Goal: Information Seeking & Learning: Learn about a topic

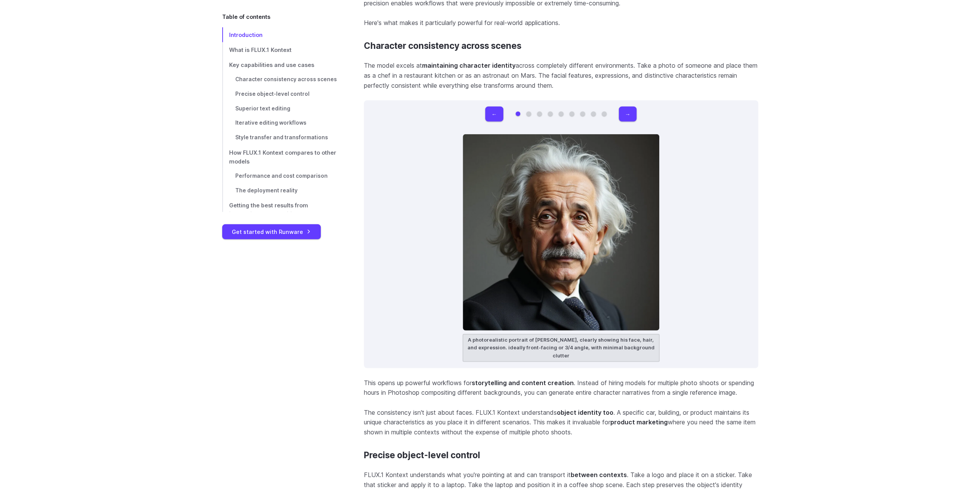
scroll to position [2184, 0]
click at [625, 115] on button "→" at bounding box center [628, 115] width 18 height 15
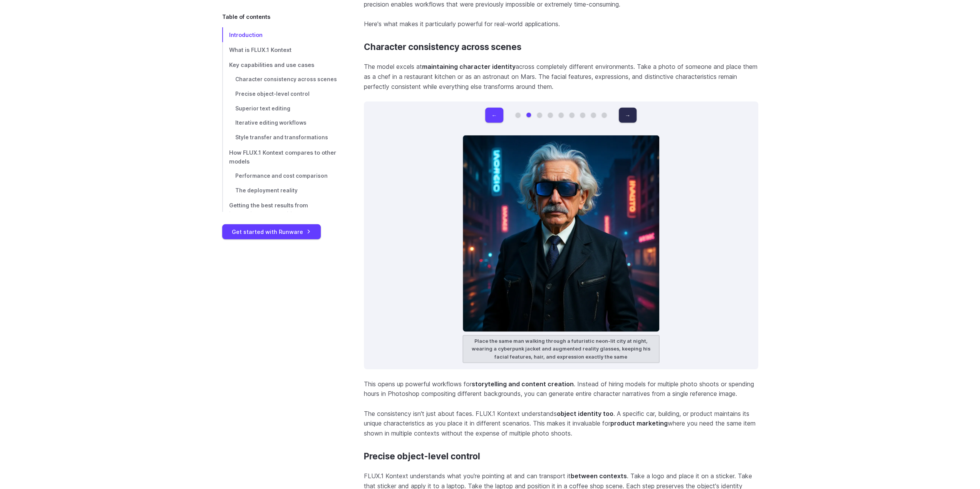
click at [625, 115] on button "→" at bounding box center [628, 115] width 18 height 15
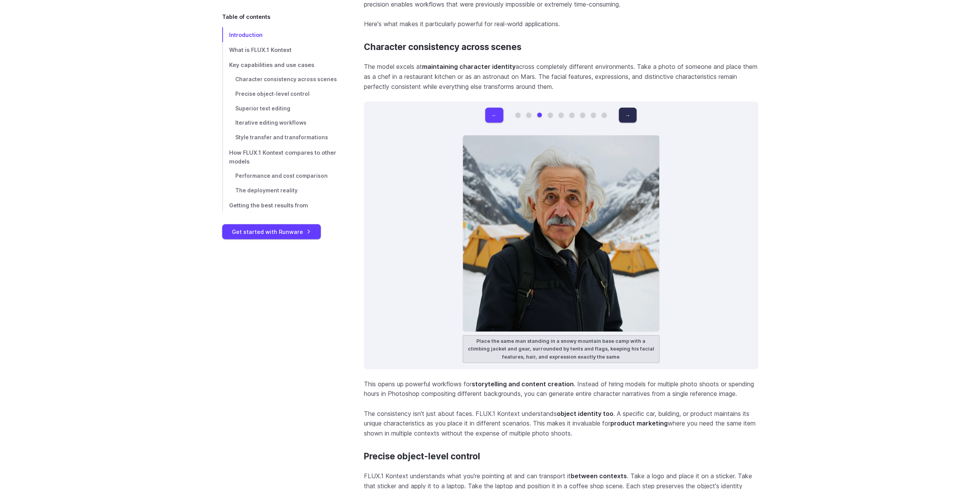
click at [625, 115] on button "→" at bounding box center [628, 115] width 18 height 15
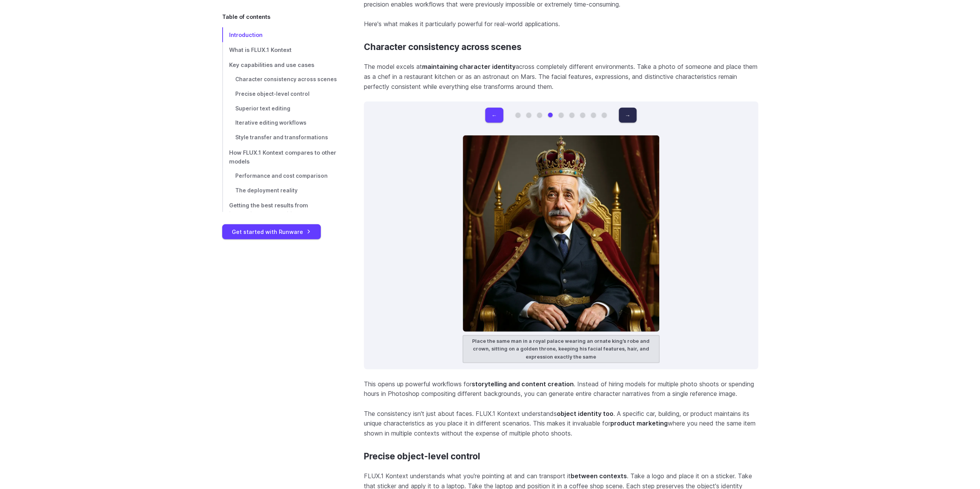
click at [625, 115] on button "→" at bounding box center [628, 115] width 18 height 15
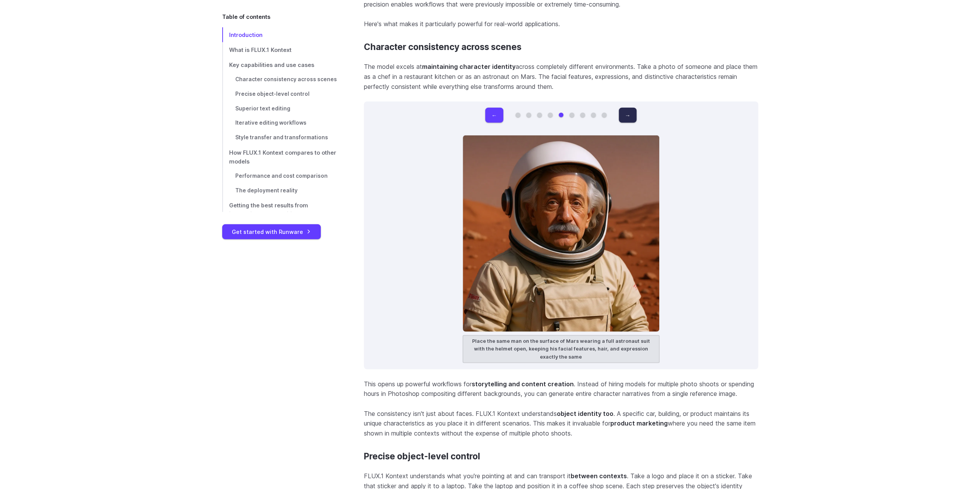
click at [625, 115] on button "→" at bounding box center [628, 115] width 18 height 15
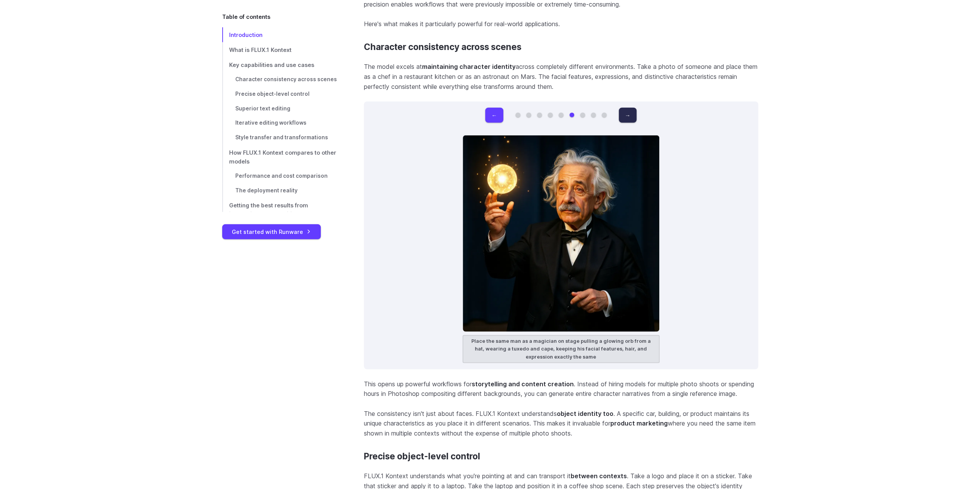
click at [625, 115] on button "→" at bounding box center [628, 115] width 18 height 15
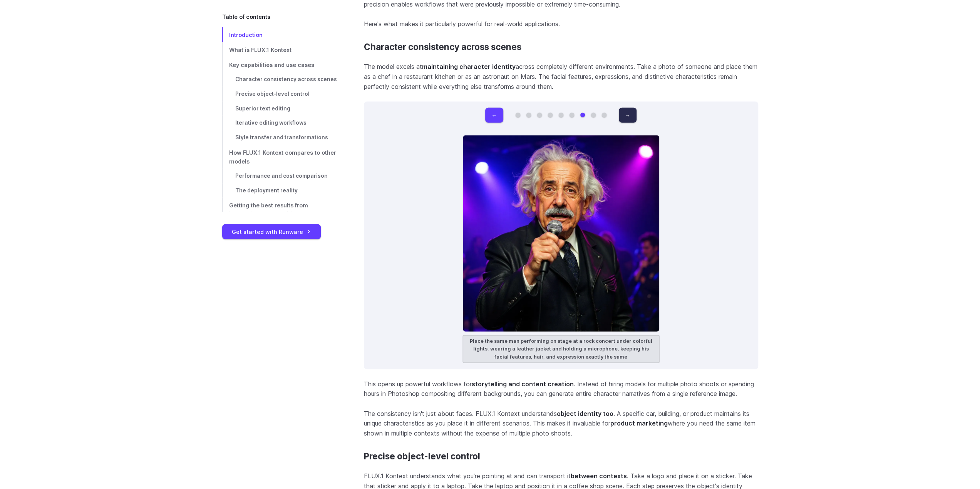
click at [625, 115] on button "→" at bounding box center [628, 115] width 18 height 15
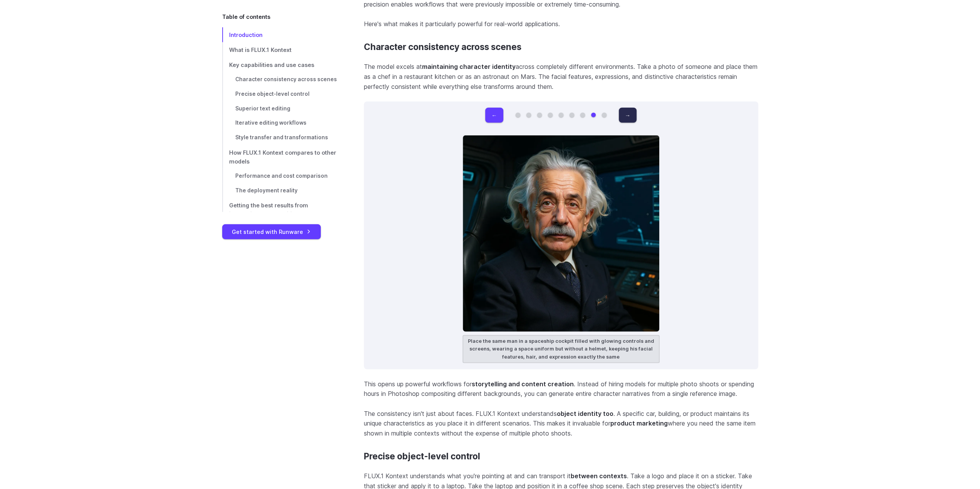
click at [625, 115] on button "→" at bounding box center [628, 115] width 18 height 15
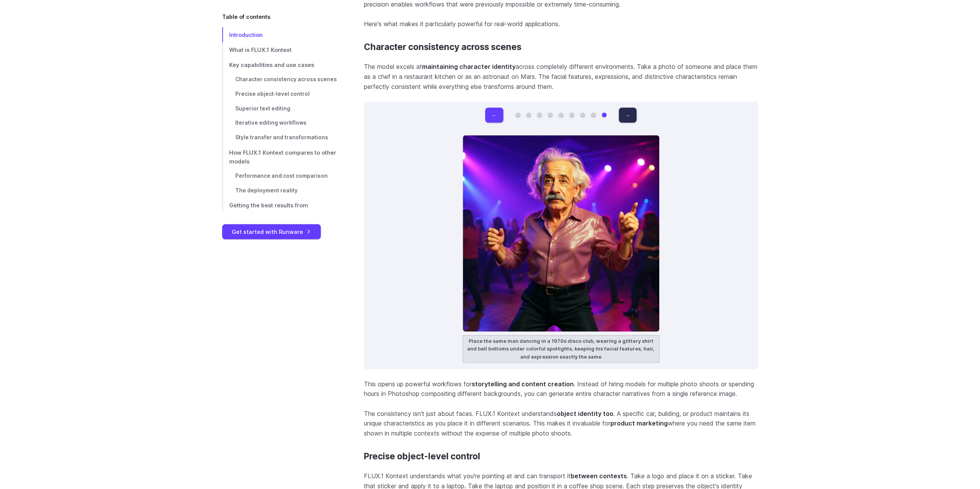
click at [625, 115] on button "→" at bounding box center [628, 115] width 18 height 15
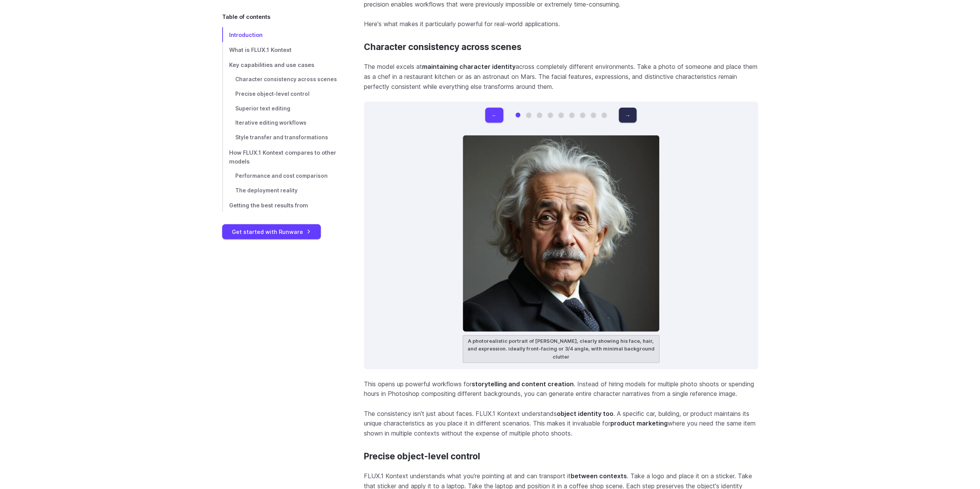
click at [625, 115] on button "→" at bounding box center [628, 115] width 18 height 15
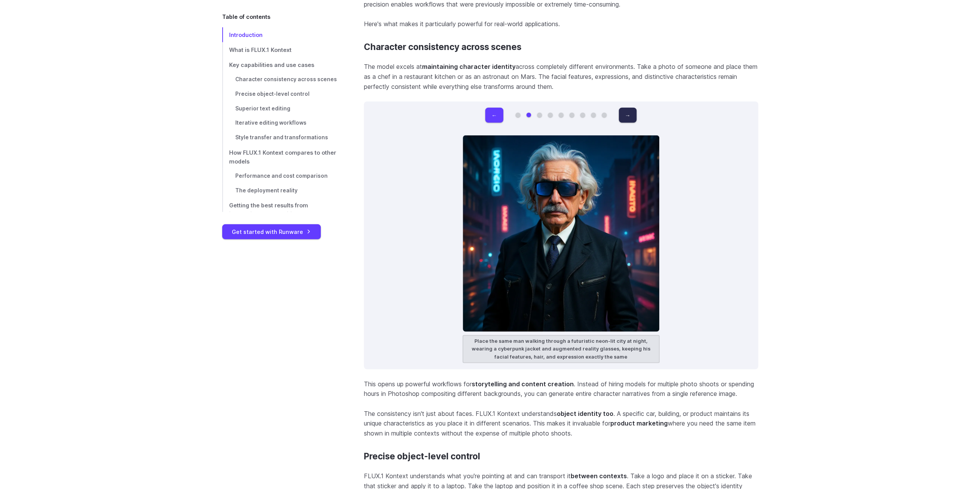
click at [625, 115] on button "→" at bounding box center [628, 115] width 18 height 15
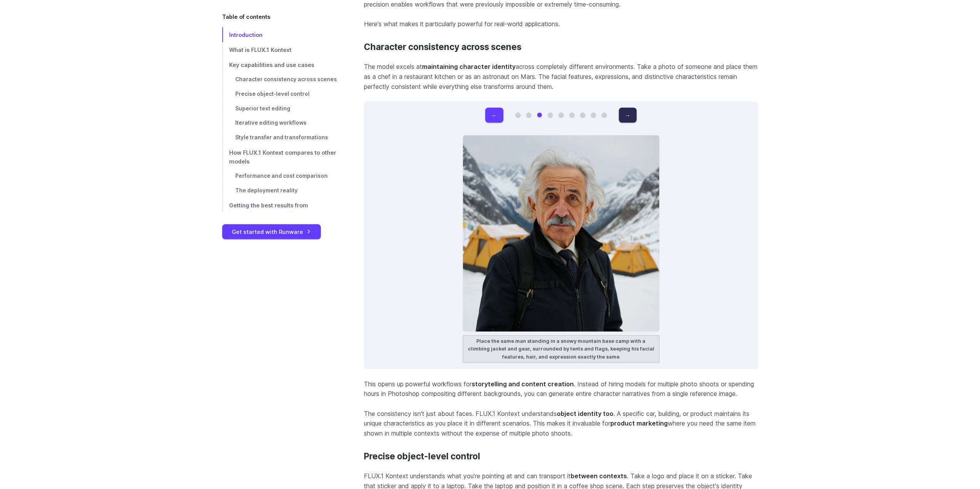
click at [625, 115] on button "→" at bounding box center [628, 115] width 18 height 15
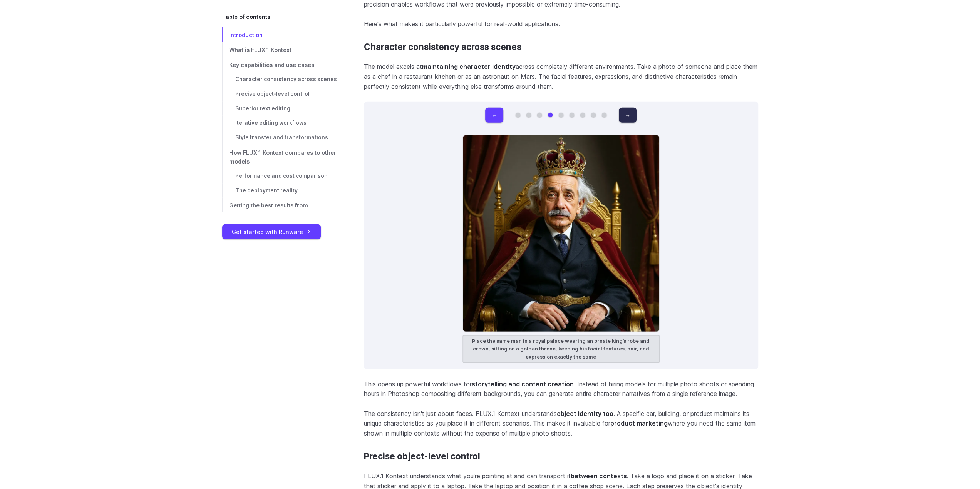
click at [625, 115] on button "→" at bounding box center [628, 115] width 18 height 15
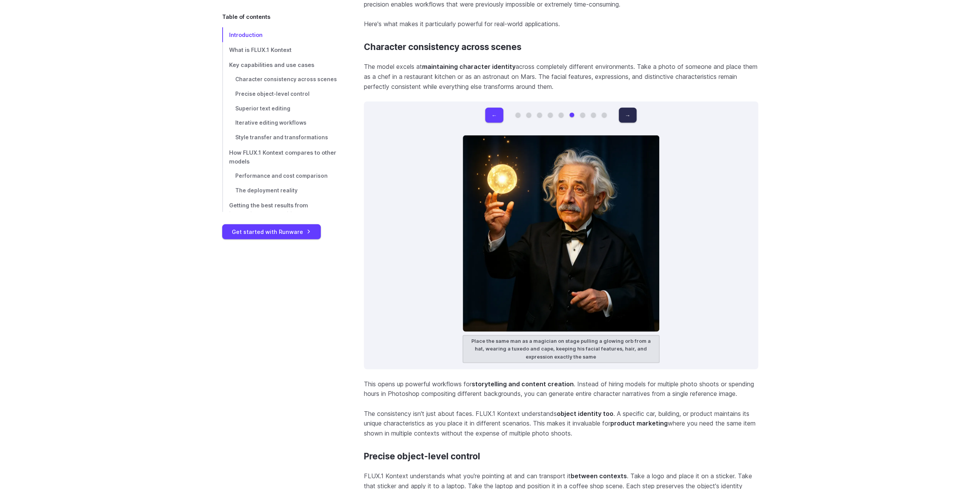
click at [625, 115] on button "→" at bounding box center [628, 115] width 18 height 15
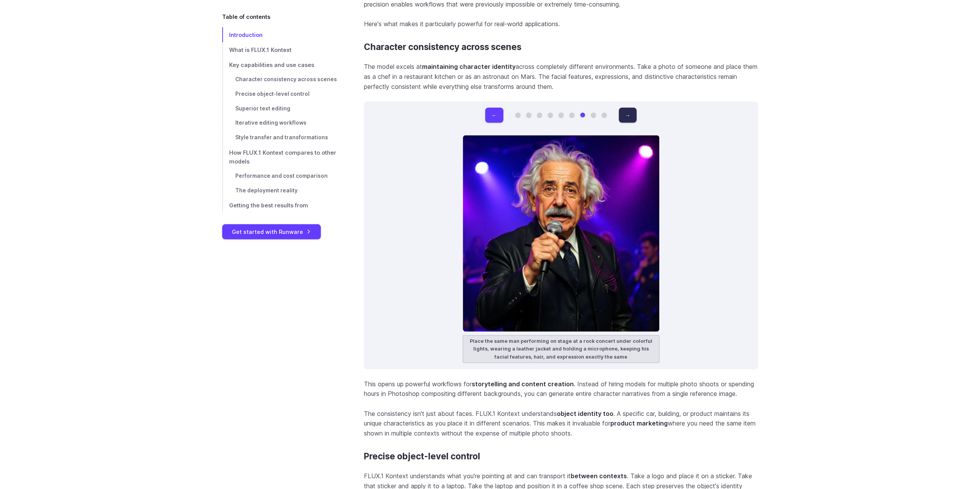
click at [625, 115] on button "→" at bounding box center [628, 115] width 18 height 15
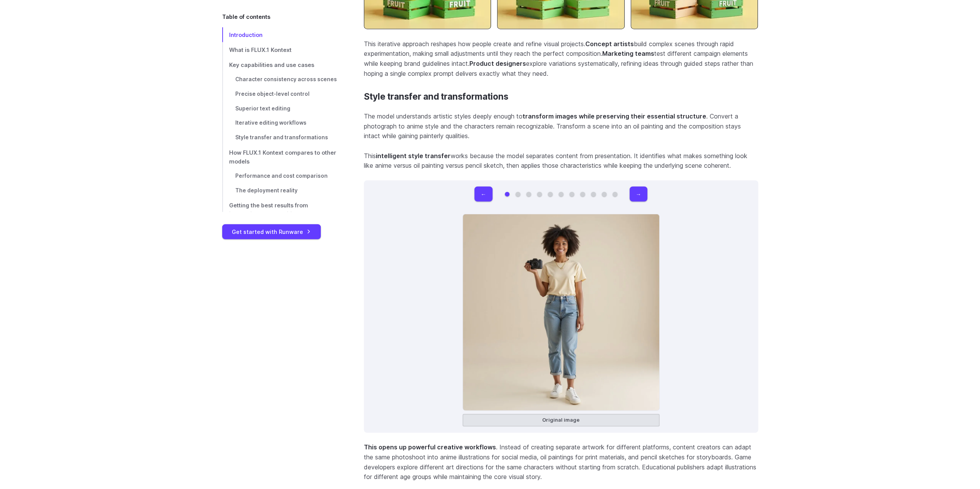
scroll to position [4955, 0]
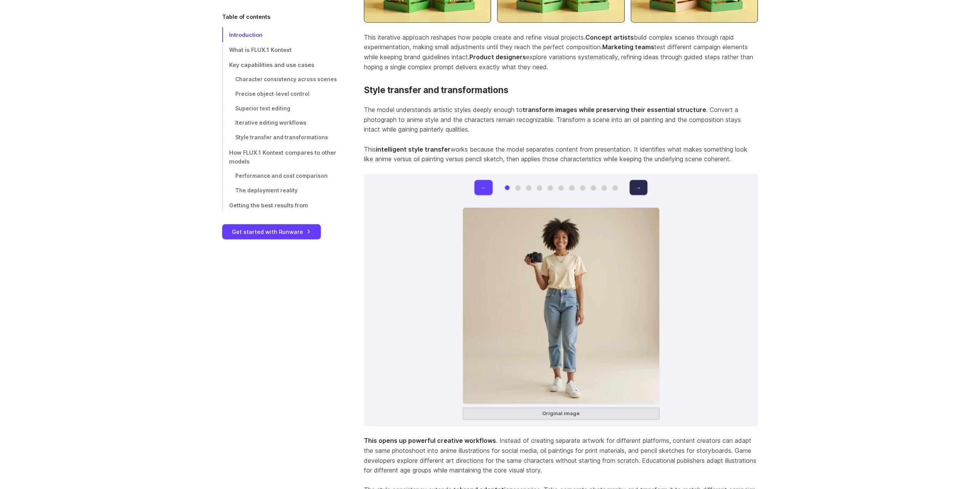
click at [636, 187] on button "→" at bounding box center [638, 187] width 18 height 15
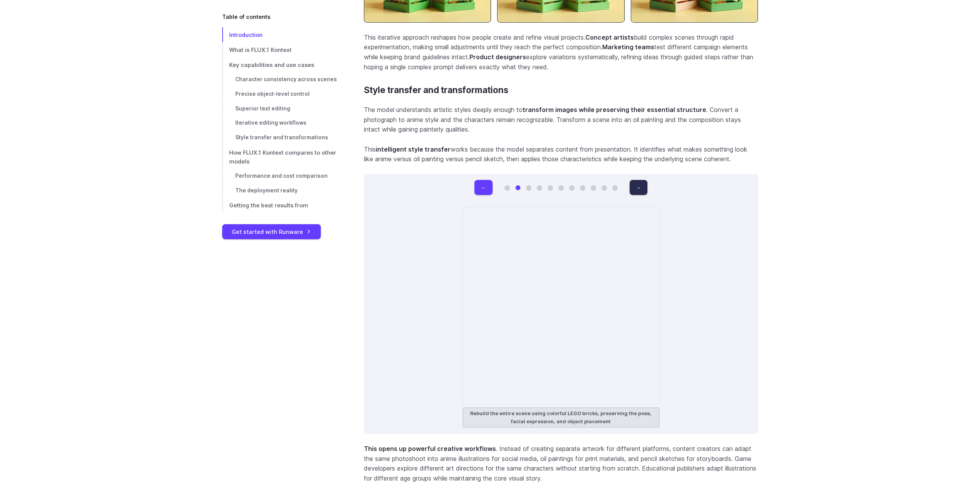
click at [636, 187] on button "→" at bounding box center [638, 187] width 18 height 15
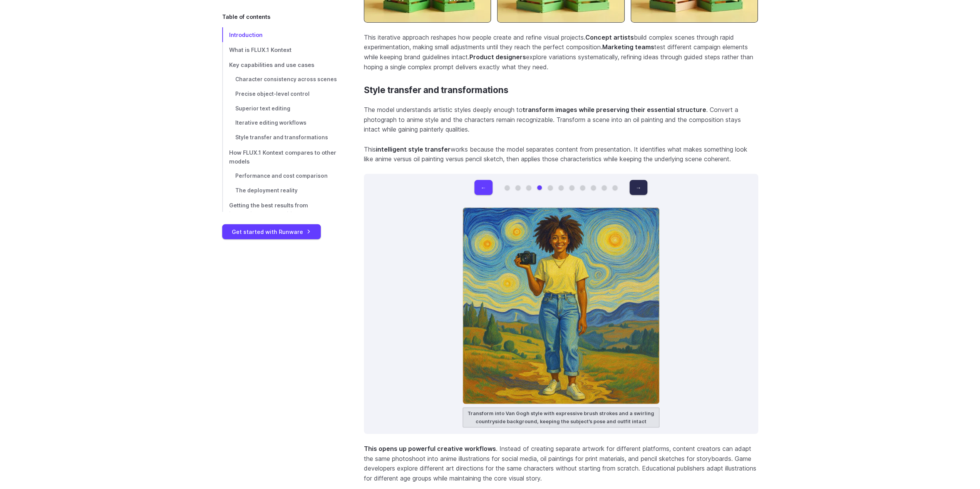
click at [636, 187] on button "→" at bounding box center [638, 187] width 18 height 15
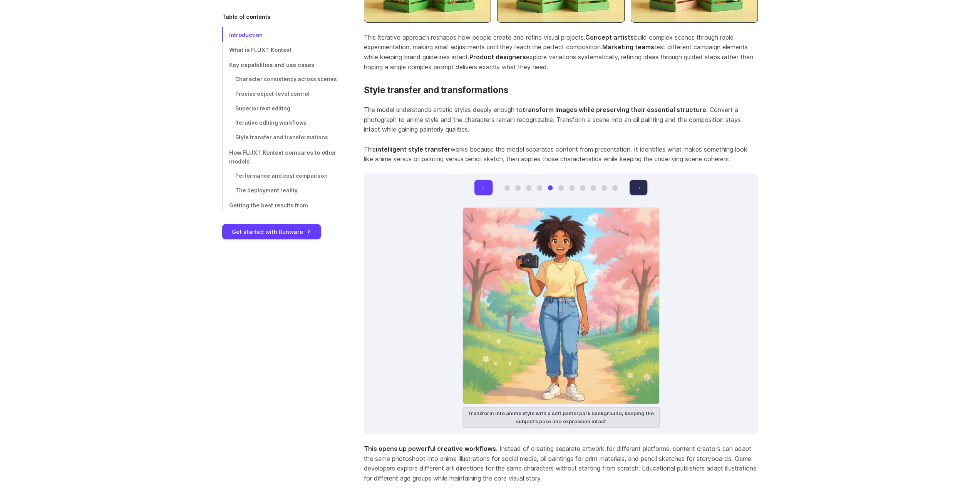
click at [636, 187] on button "→" at bounding box center [638, 187] width 18 height 15
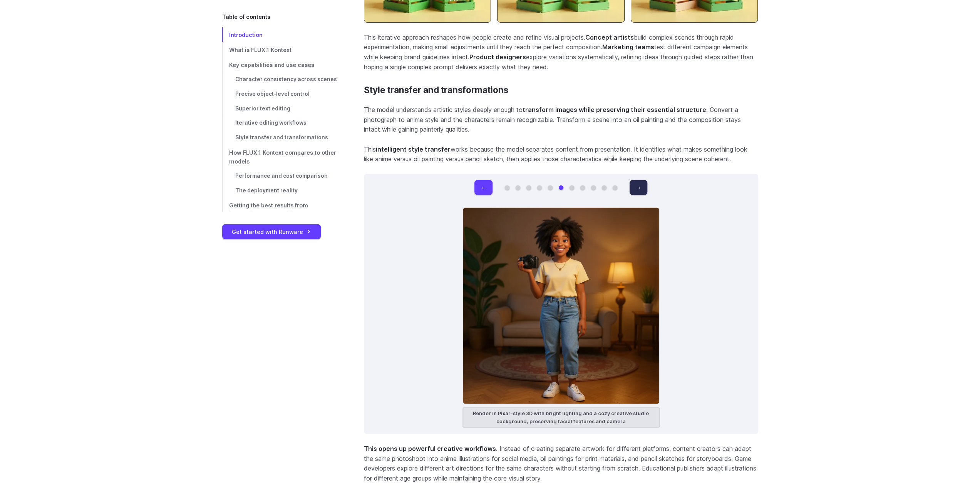
click at [636, 187] on button "→" at bounding box center [638, 187] width 18 height 15
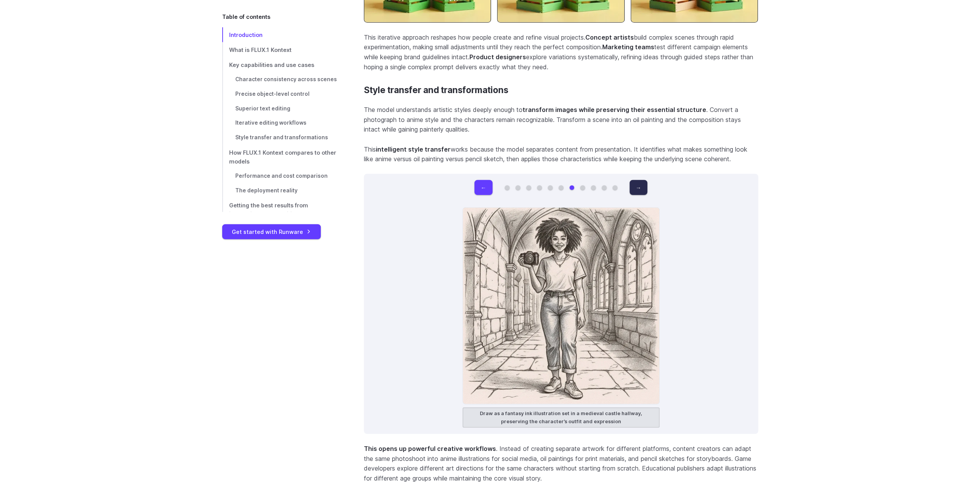
click at [636, 187] on button "→" at bounding box center [638, 187] width 18 height 15
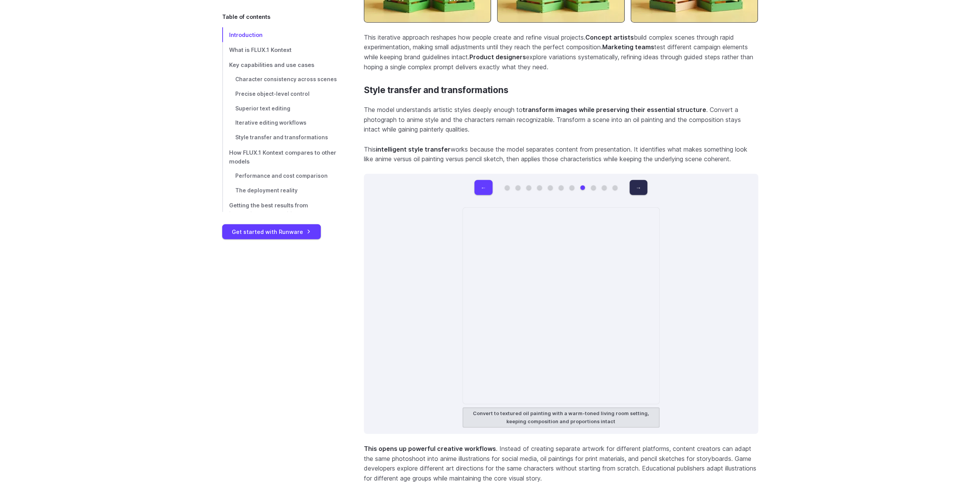
click at [636, 187] on button "→" at bounding box center [638, 187] width 18 height 15
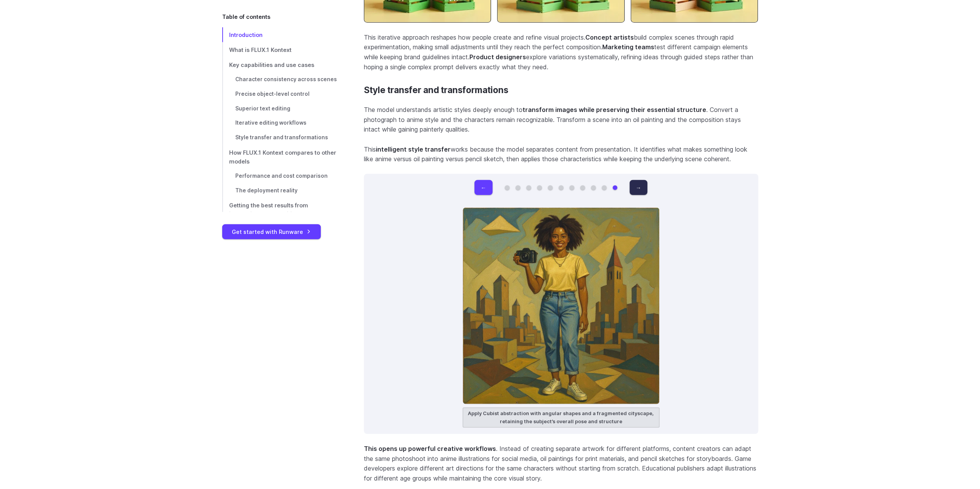
click at [636, 187] on button "→" at bounding box center [638, 187] width 18 height 15
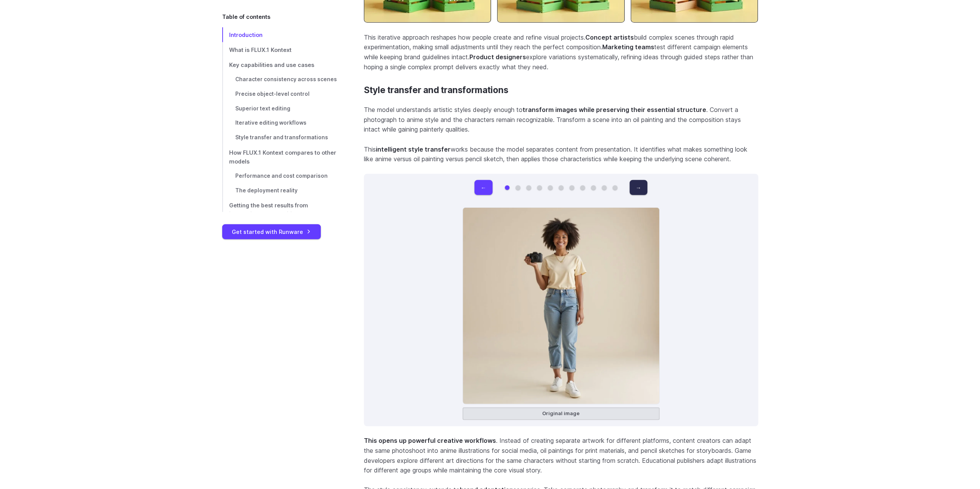
click at [636, 187] on button "→" at bounding box center [638, 187] width 18 height 15
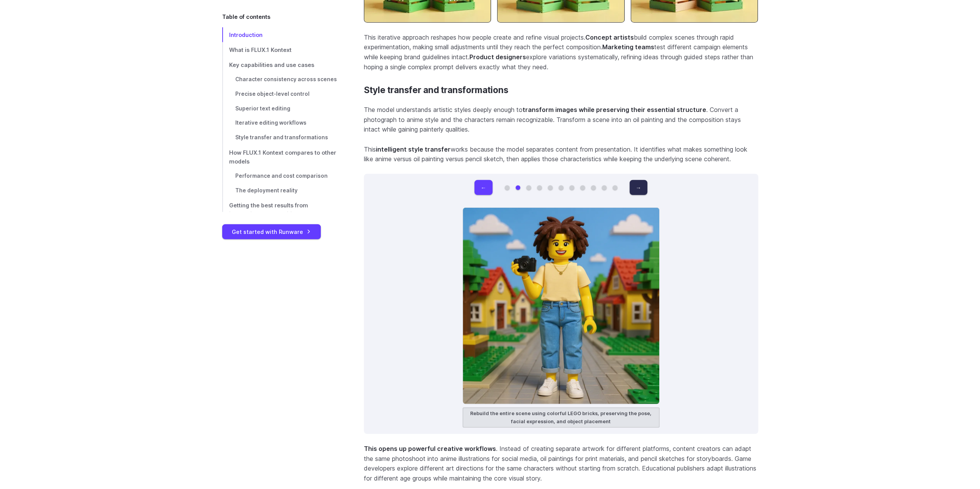
click at [636, 187] on button "→" at bounding box center [638, 187] width 18 height 15
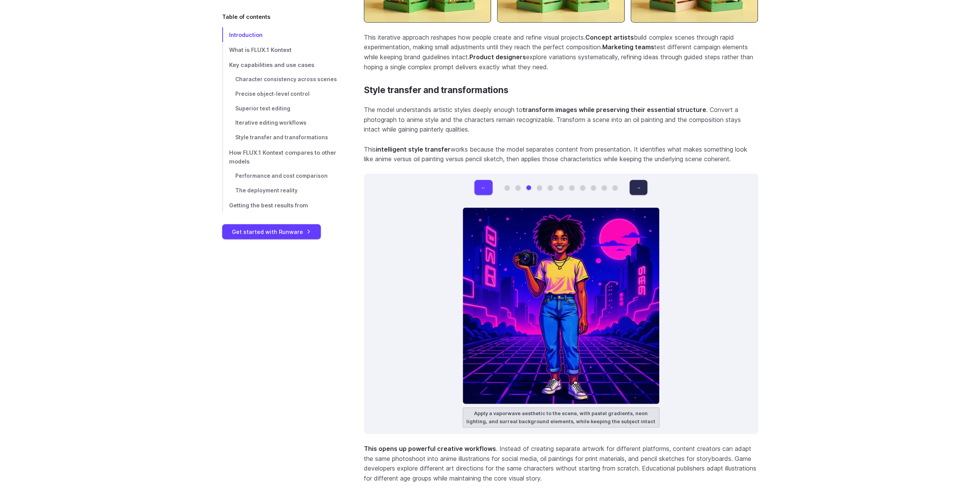
click at [636, 187] on button "→" at bounding box center [638, 187] width 18 height 15
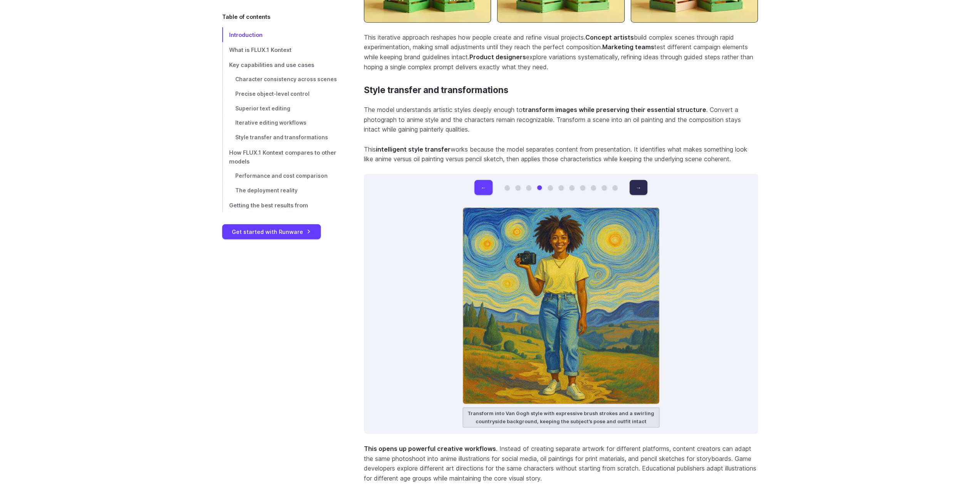
click at [636, 187] on button "→" at bounding box center [638, 187] width 18 height 15
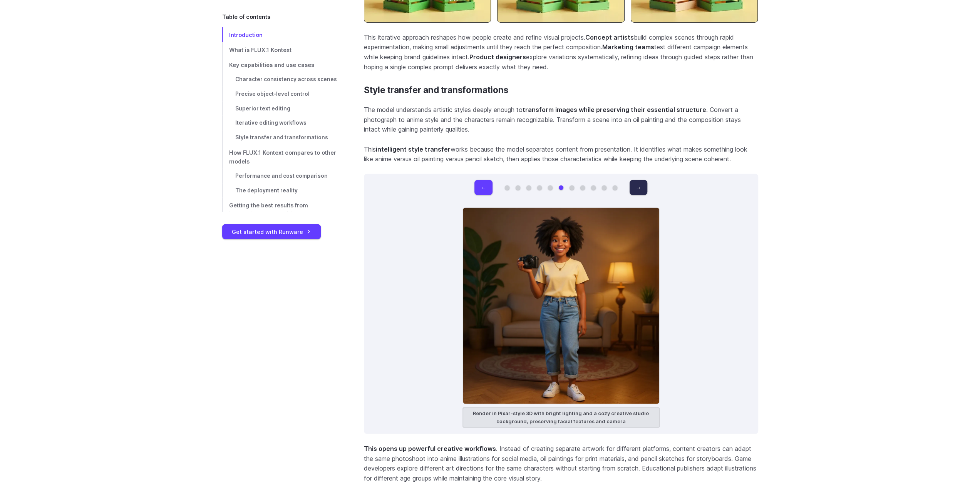
click at [636, 187] on button "→" at bounding box center [638, 187] width 18 height 15
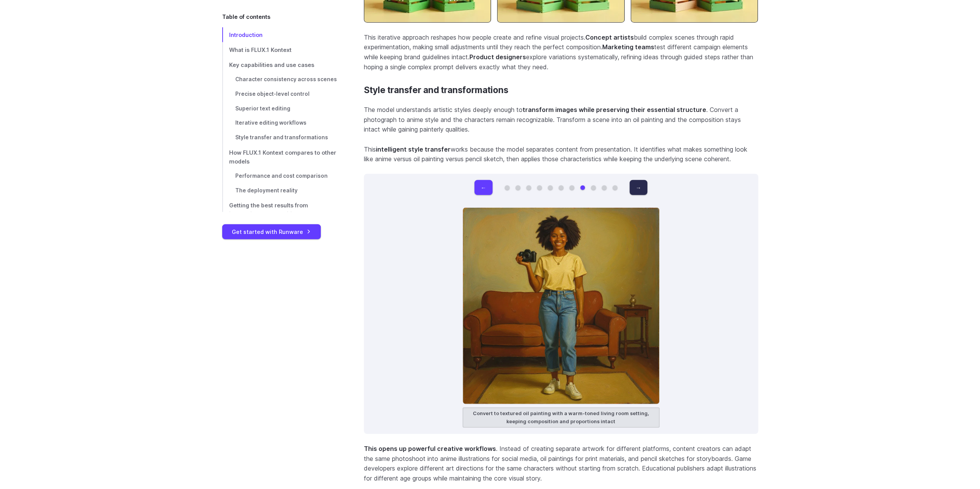
click at [636, 187] on button "→" at bounding box center [638, 187] width 18 height 15
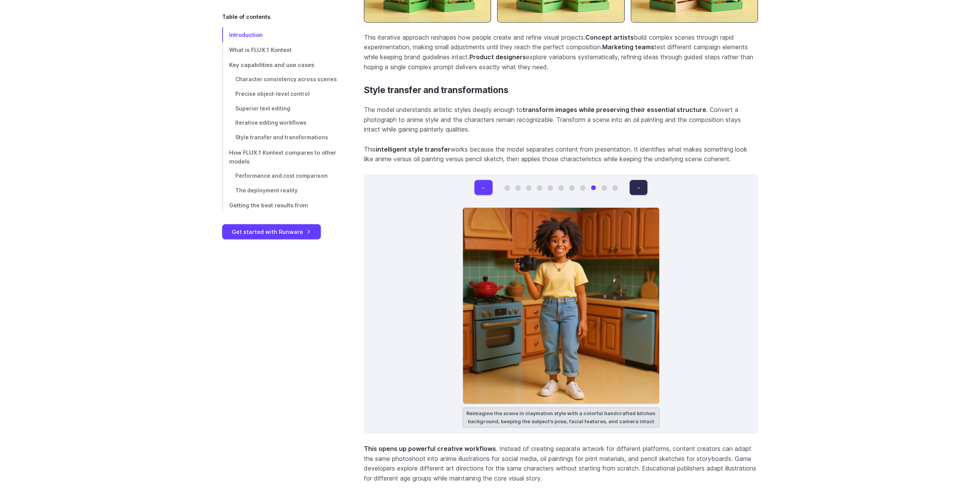
click at [636, 187] on button "→" at bounding box center [638, 187] width 18 height 15
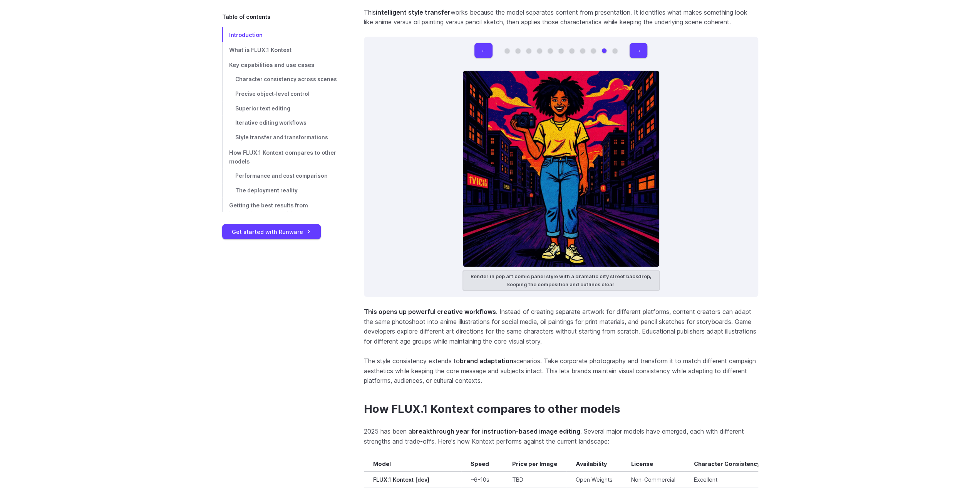
scroll to position [5109, 0]
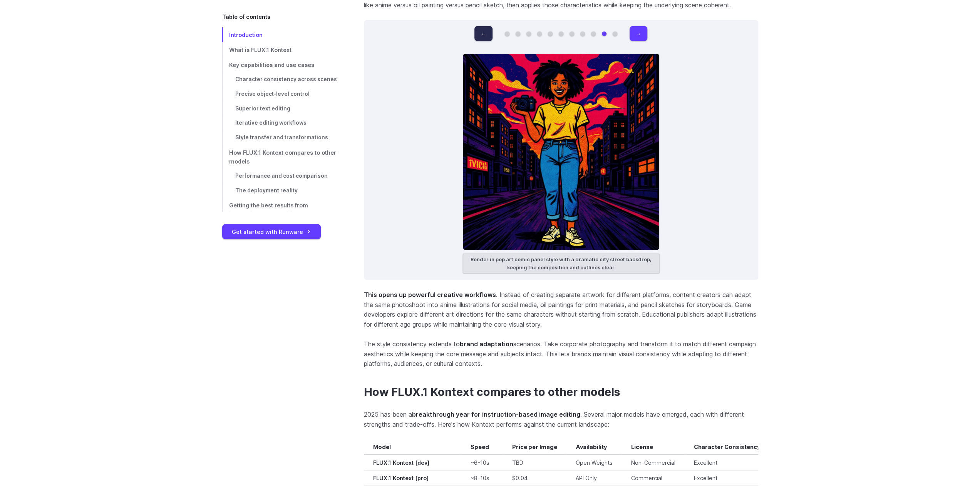
click at [487, 36] on button "←" at bounding box center [483, 33] width 18 height 15
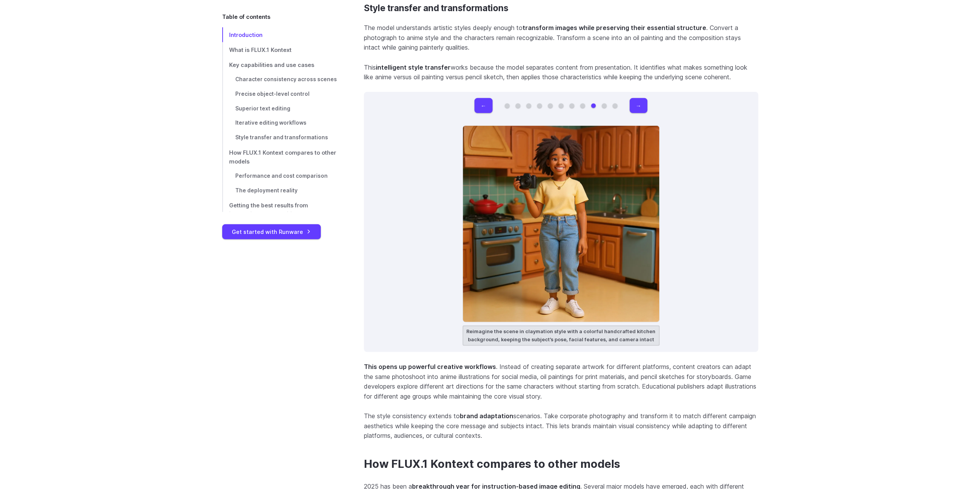
scroll to position [5032, 0]
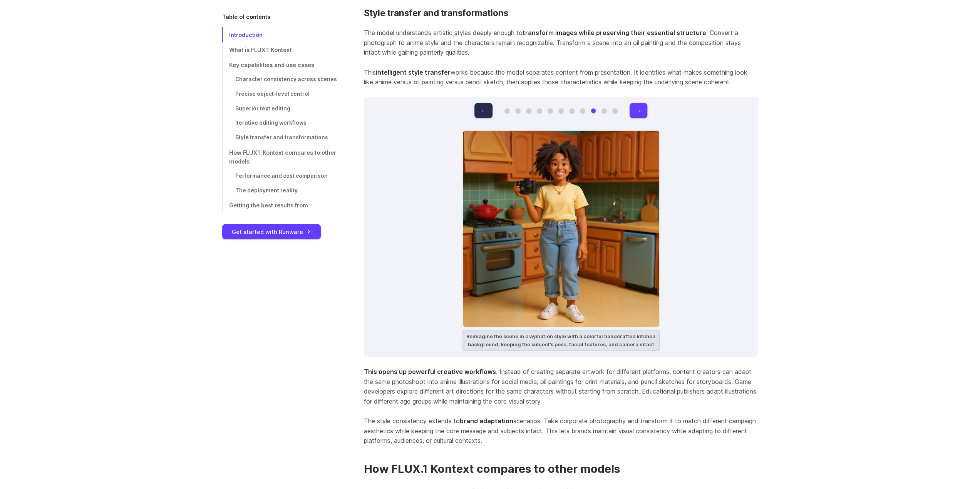
click at [484, 108] on button "←" at bounding box center [483, 110] width 18 height 15
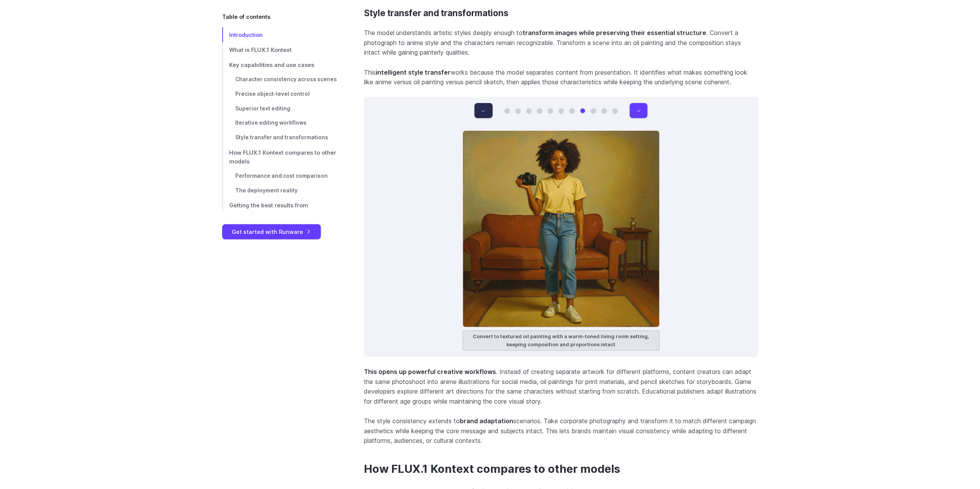
click at [484, 108] on button "←" at bounding box center [483, 110] width 18 height 15
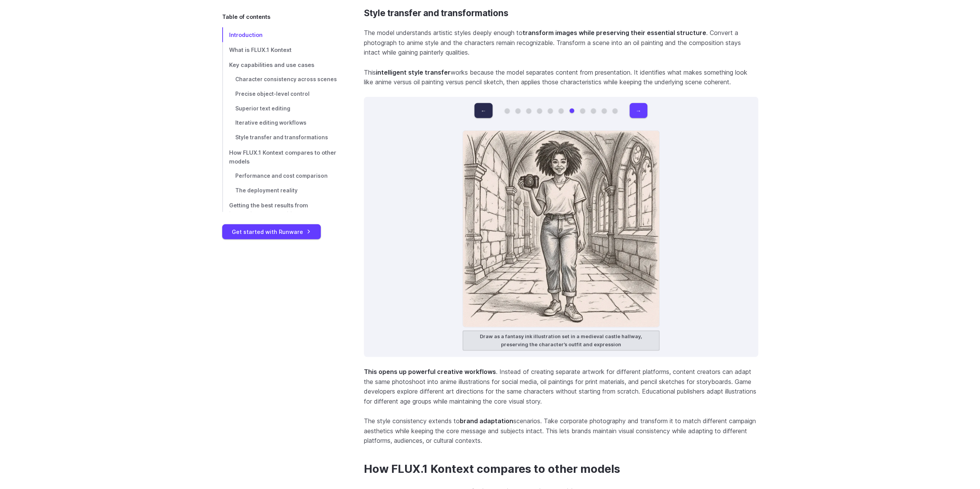
click at [484, 108] on button "←" at bounding box center [483, 110] width 18 height 15
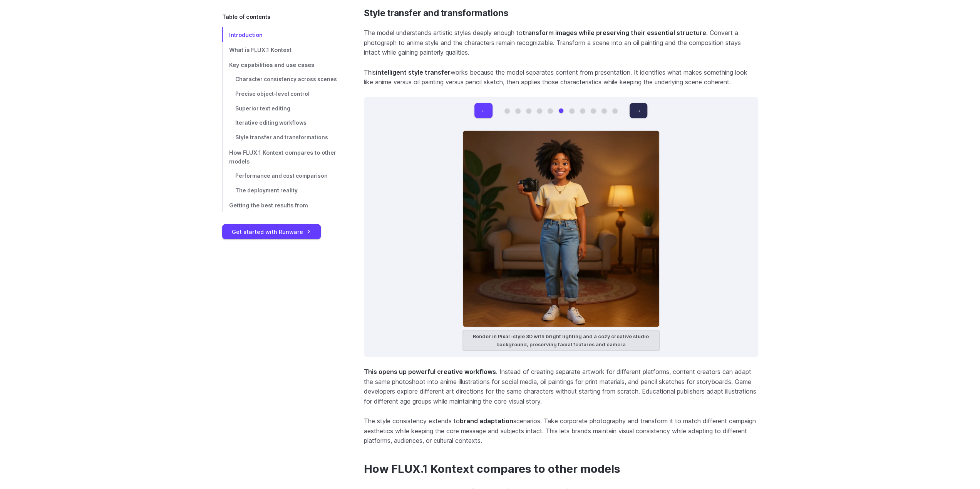
click at [641, 107] on button "→" at bounding box center [638, 110] width 18 height 15
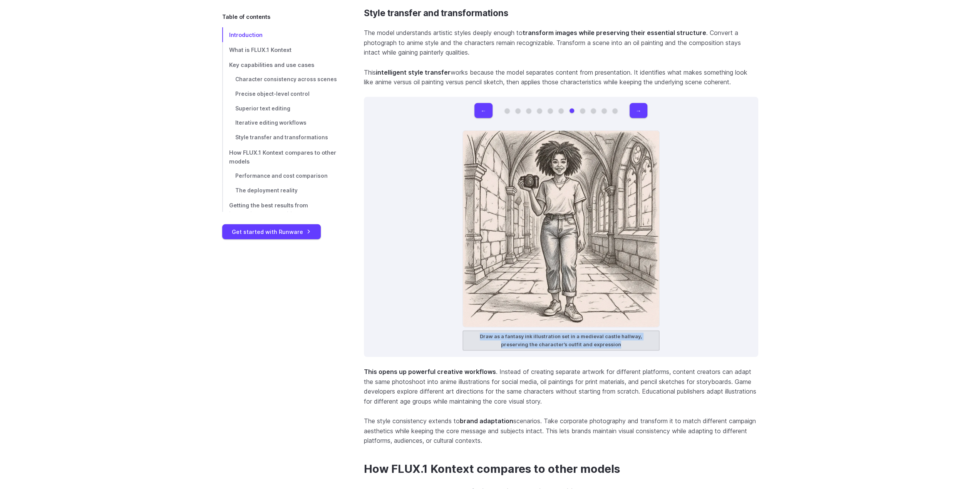
drag, startPoint x: 623, startPoint y: 344, endPoint x: 456, endPoint y: 335, distance: 167.3
click at [456, 335] on div "← → Original image Rebuild the entire scene using colorful LEGO bricks, preserv…" at bounding box center [561, 227] width 394 height 260
copy figcaption "Draw as a fantasy ink illustration set in a medieval castle hallway, preserving…"
click at [643, 110] on button "→" at bounding box center [638, 110] width 18 height 15
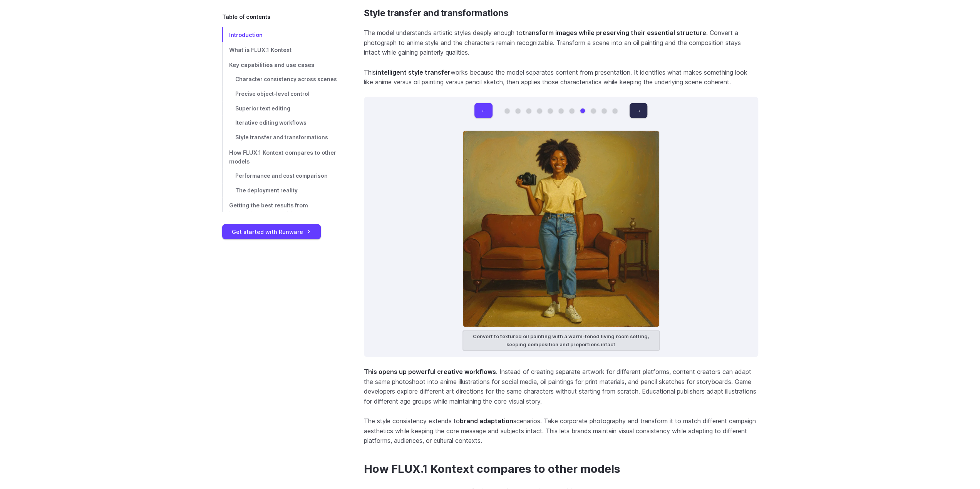
click at [643, 110] on button "→" at bounding box center [638, 110] width 18 height 15
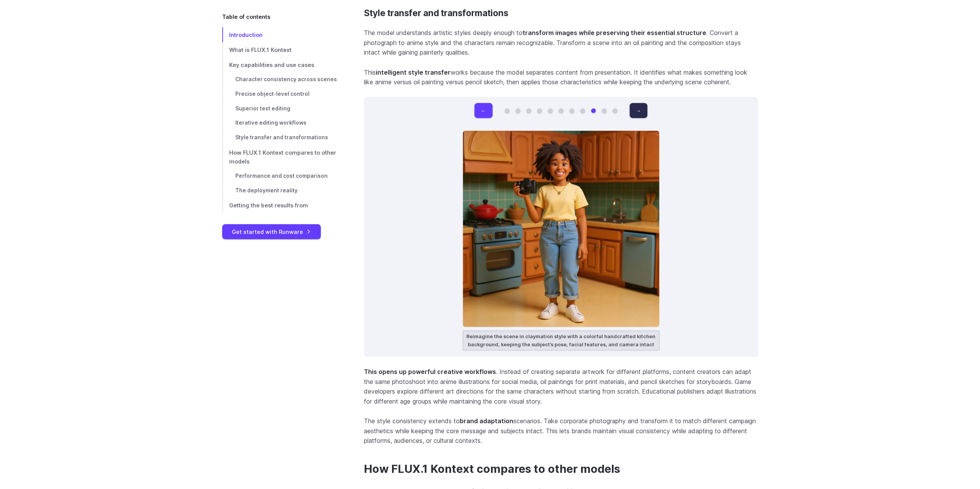
click at [643, 110] on button "→" at bounding box center [638, 110] width 18 height 15
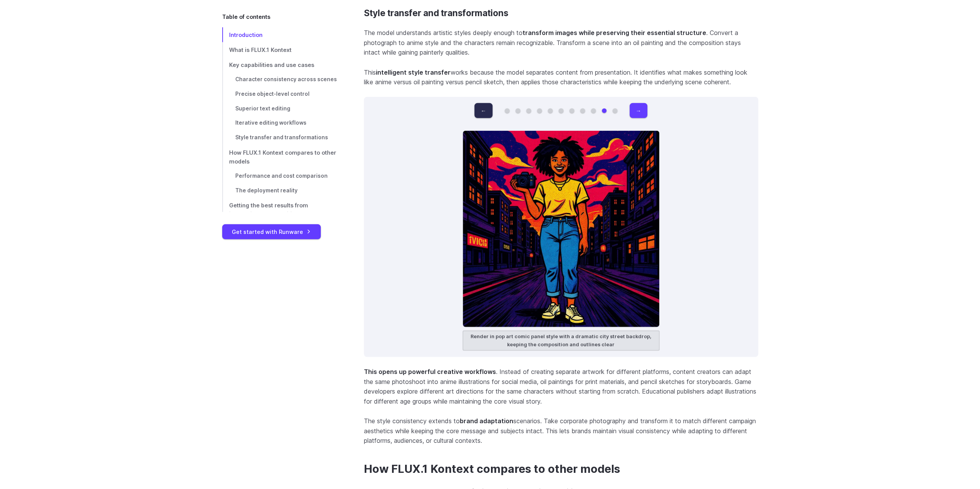
click at [480, 108] on button "←" at bounding box center [483, 110] width 18 height 15
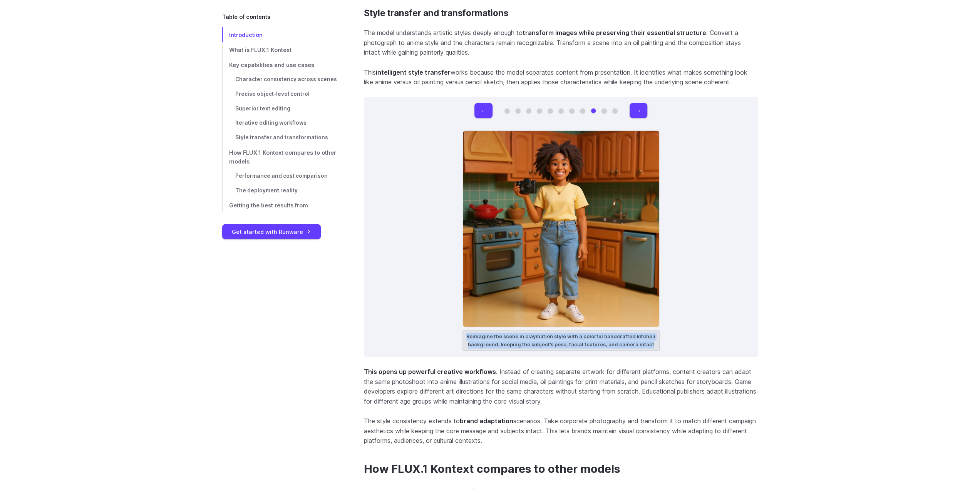
drag, startPoint x: 470, startPoint y: 337, endPoint x: 660, endPoint y: 344, distance: 190.3
click at [660, 344] on div "← → Original image Rebuild the entire scene using colorful LEGO bricks, preserv…" at bounding box center [561, 227] width 394 height 260
